Goal: Task Accomplishment & Management: Complete application form

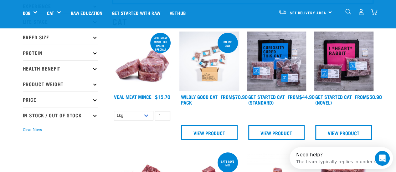
scroll to position [62, 0]
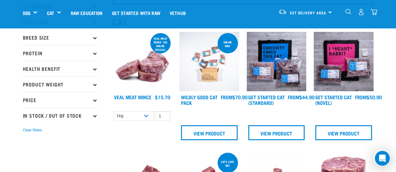
click at [284, 83] on img at bounding box center [276, 62] width 60 height 60
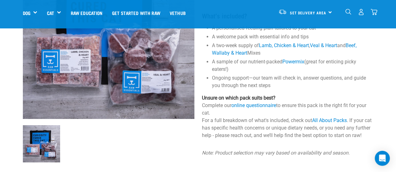
scroll to position [107, 0]
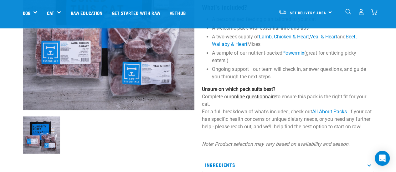
click at [250, 98] on link "online questionnaire" at bounding box center [253, 97] width 45 height 6
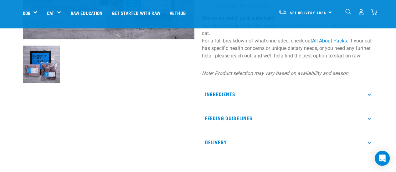
scroll to position [178, 0]
click at [250, 98] on p "Ingredients" at bounding box center [287, 94] width 171 height 14
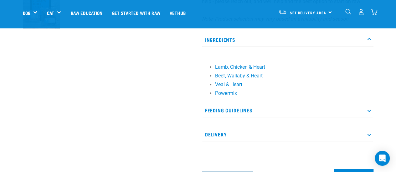
scroll to position [232, 0]
click at [293, 109] on div "Ingredients Lamb, Chicken & Heart Beef, Wallaby & Heart Veal & Heart Powermix F…" at bounding box center [287, 87] width 171 height 109
click at [290, 113] on p "Feeding Guidelines" at bounding box center [287, 110] width 171 height 14
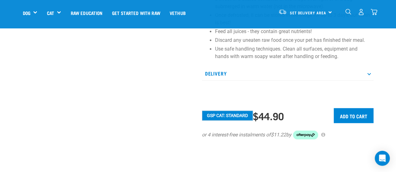
scroll to position [420, 0]
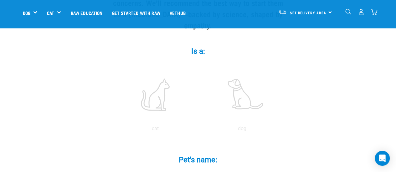
scroll to position [93, 0]
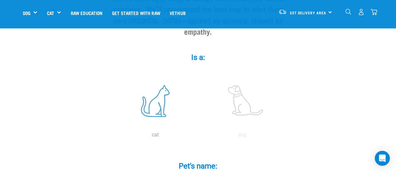
click at [153, 104] on label at bounding box center [155, 100] width 84 height 53
click at [112, 137] on input "radio" at bounding box center [112, 137] width 0 height 0
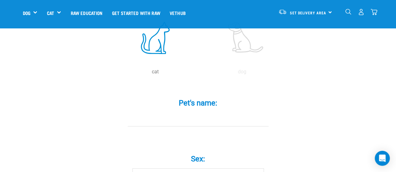
scroll to position [156, 0]
click at [178, 112] on input "Pet's name: *" at bounding box center [198, 119] width 141 height 14
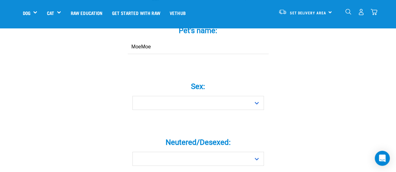
scroll to position [236, 0]
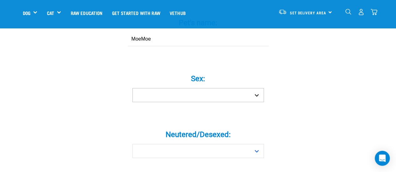
type input "MoeMoe"
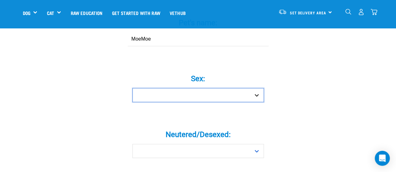
click at [183, 88] on select "Boy Girl" at bounding box center [197, 95] width 131 height 14
select select "boy"
click at [132, 88] on select "Boy Girl" at bounding box center [197, 95] width 131 height 14
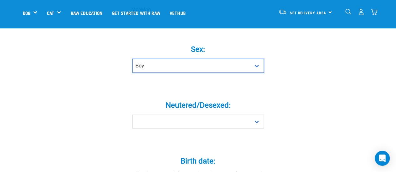
scroll to position [266, 0]
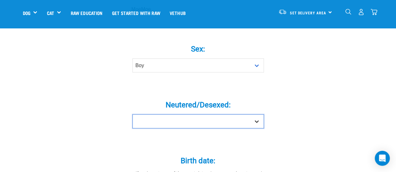
click at [176, 114] on select "Yes No" at bounding box center [197, 121] width 131 height 14
select select "yes"
click at [132, 114] on select "Yes No" at bounding box center [197, 121] width 131 height 14
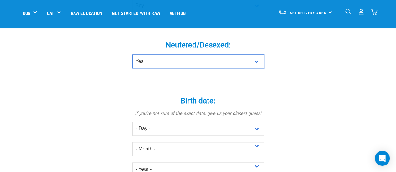
scroll to position [328, 0]
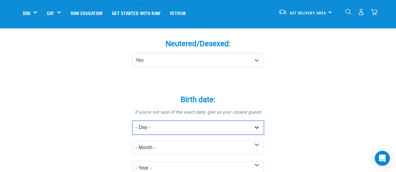
click at [163, 121] on select "- Day - 1 2 3 4 5 6 7 8 9 10 11 12 13 14 15 16 17 18 19 20 21 22 23 24 25 26 27" at bounding box center [197, 128] width 131 height 14
select select "31"
click at [132, 121] on select "- Day - 1 2 3 4 5 6 7 8 9 10 11 12 13 14 15 16 17 18 19 20 21 22 23 24 25 26 27" at bounding box center [197, 128] width 131 height 14
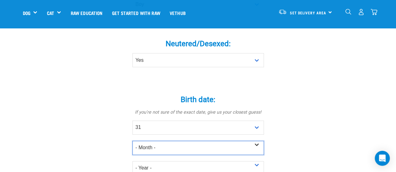
click at [154, 141] on select "- Month - January February March April May June July August September October N…" at bounding box center [197, 148] width 131 height 14
select select "December"
click at [132, 141] on select "- Month - January February March April May June July August September October N…" at bounding box center [197, 148] width 131 height 14
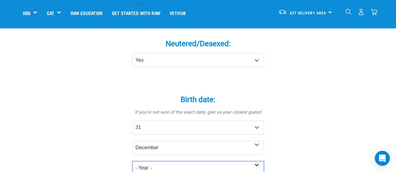
click at [150, 161] on select "- Year - 2025 2024 2023 2022 2021 2020 2019 2018 2017 2016 2015 2014 2013 2012" at bounding box center [197, 168] width 131 height 14
select select "2018"
click at [132, 161] on select "- Year - 2025 2024 2023 2022 2021 2020 2019 2018 2017 2016 2015 2014 2013 2012" at bounding box center [197, 168] width 131 height 14
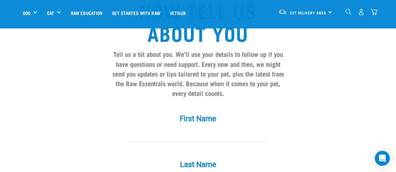
scroll to position [531, 0]
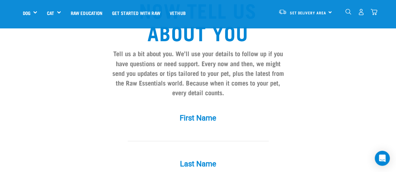
click at [198, 127] on input "First Name *" at bounding box center [198, 134] width 141 height 14
type input "Siana"
type input "Falanitule"
type input "sianafalanitule@gmail.com"
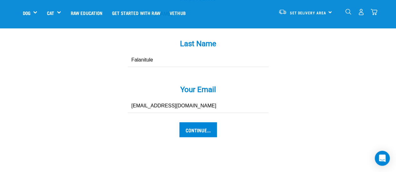
scroll to position [652, 0]
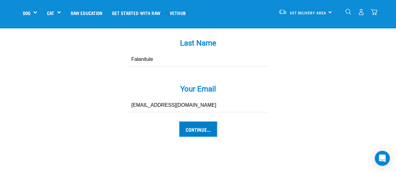
click at [194, 122] on input "Continue..." at bounding box center [198, 129] width 38 height 15
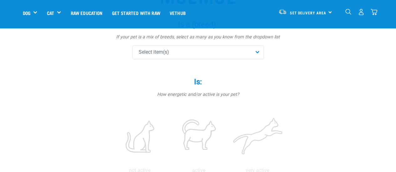
scroll to position [79, 0]
click at [177, 52] on div "Select item(s)" at bounding box center [197, 52] width 131 height 14
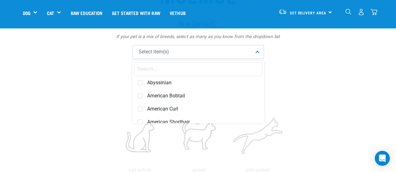
click at [172, 68] on input "text" at bounding box center [198, 69] width 128 height 14
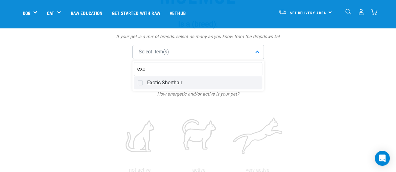
type input "exo"
click at [162, 82] on span "Exotic Shorthair" at bounding box center [202, 83] width 111 height 6
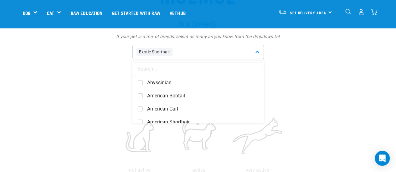
click at [112, 84] on label "Is: *" at bounding box center [198, 81] width 188 height 11
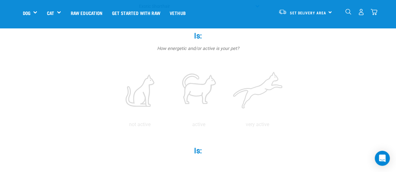
scroll to position [129, 0]
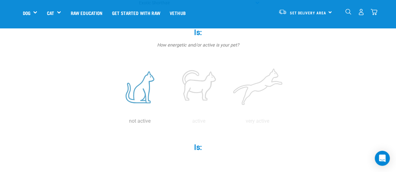
click at [134, 94] on label at bounding box center [140, 87] width 56 height 53
click at [110, 123] on input "radio" at bounding box center [110, 123] width 0 height 0
click at [143, 95] on label at bounding box center [140, 87] width 56 height 53
click at [110, 123] on input "radio" at bounding box center [110, 123] width 0 height 0
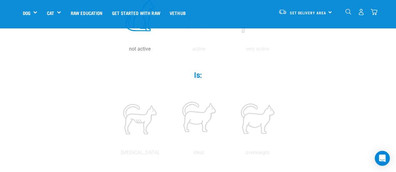
scroll to position [210, 0]
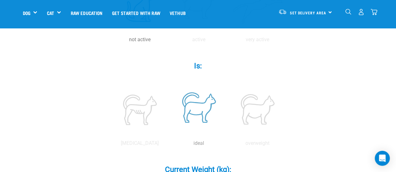
click at [205, 111] on label at bounding box center [198, 109] width 56 height 53
click at [169, 145] on input "radio" at bounding box center [169, 145] width 0 height 0
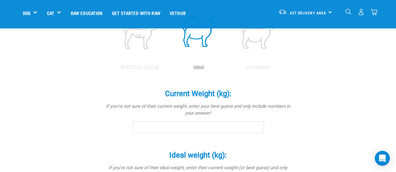
scroll to position [292, 0]
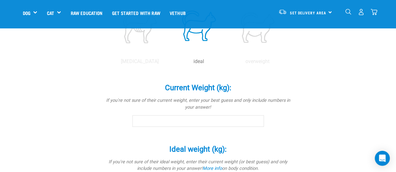
click at [197, 123] on input "Current Weight (kg): *" at bounding box center [197, 120] width 131 height 11
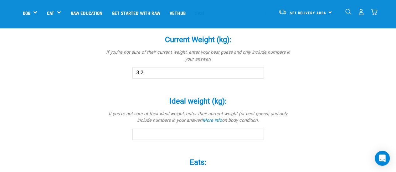
scroll to position [341, 0]
type input "3.2"
click at [185, 138] on input "Ideal weight (kg): *" at bounding box center [197, 133] width 131 height 11
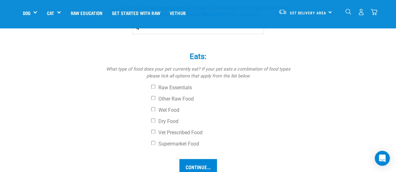
scroll to position [447, 0]
type input "4"
click at [166, 119] on label "Dry Food" at bounding box center [221, 121] width 141 height 6
click at [155, 119] on input "Dry Food" at bounding box center [153, 120] width 4 height 4
checkbox input "true"
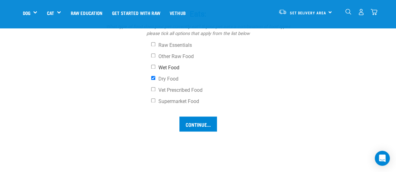
scroll to position [489, 0]
click at [207, 124] on input "Continue..." at bounding box center [198, 123] width 38 height 15
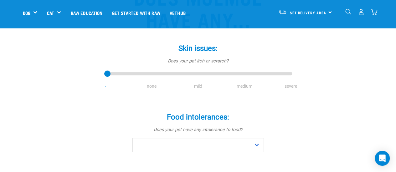
scroll to position [101, 0]
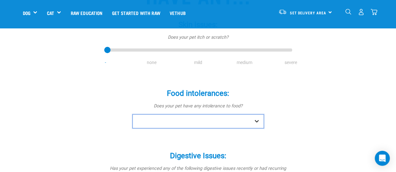
drag, startPoint x: 0, startPoint y: 0, endPoint x: 167, endPoint y: 126, distance: 209.3
click at [167, 126] on select "No Yes" at bounding box center [197, 121] width 131 height 14
select select "no"
click at [132, 114] on select "No Yes" at bounding box center [197, 121] width 131 height 14
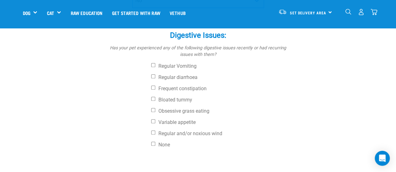
scroll to position [222, 0]
click at [153, 109] on input "Obsessive grass eating" at bounding box center [153, 110] width 4 height 4
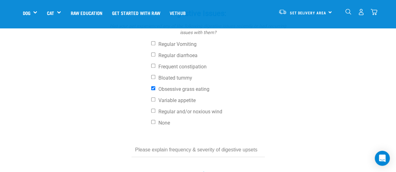
scroll to position [243, 0]
click at [153, 91] on input "Obsessive grass eating" at bounding box center [153, 89] width 4 height 4
checkbox input "false"
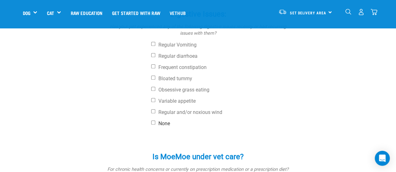
click at [156, 126] on label "None" at bounding box center [221, 124] width 141 height 6
click at [155, 125] on input "None" at bounding box center [153, 123] width 4 height 4
checkbox input "true"
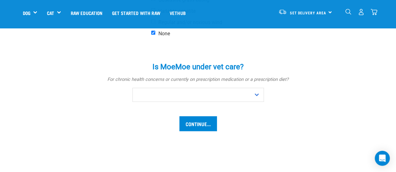
scroll to position [334, 0]
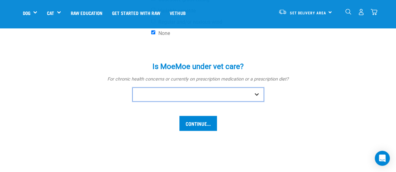
click at [160, 94] on select "No Yes" at bounding box center [197, 95] width 131 height 14
select select "yes"
click at [132, 88] on select "No Yes" at bounding box center [197, 95] width 131 height 14
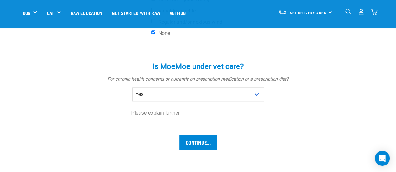
click at [159, 117] on input "text" at bounding box center [198, 113] width 141 height 14
type input "Diabetic"
click at [202, 138] on input "Continue..." at bounding box center [198, 142] width 38 height 15
click at [193, 142] on input "Continue..." at bounding box center [198, 142] width 38 height 15
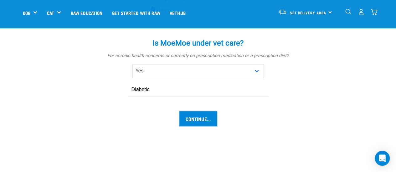
scroll to position [356, 0]
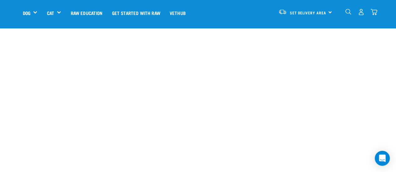
scroll to position [616, 0]
